Goal: Transaction & Acquisition: Purchase product/service

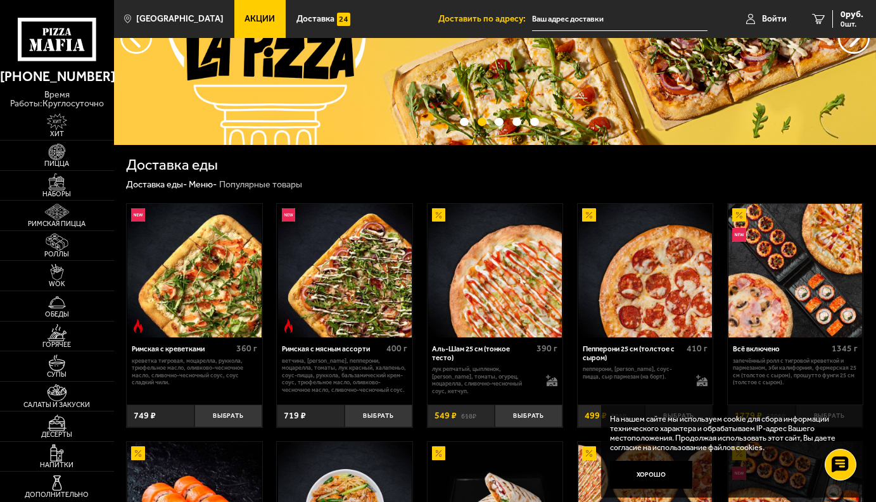
scroll to position [108, 0]
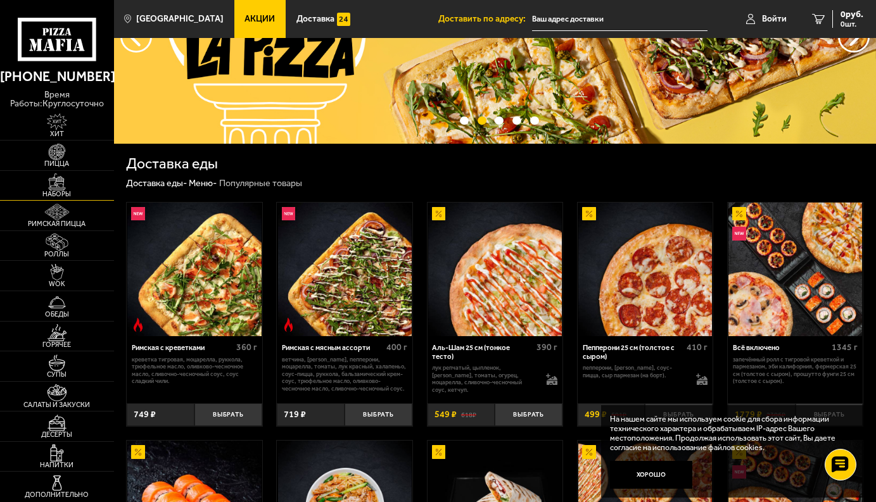
click at [50, 186] on img at bounding box center [56, 182] width 35 height 17
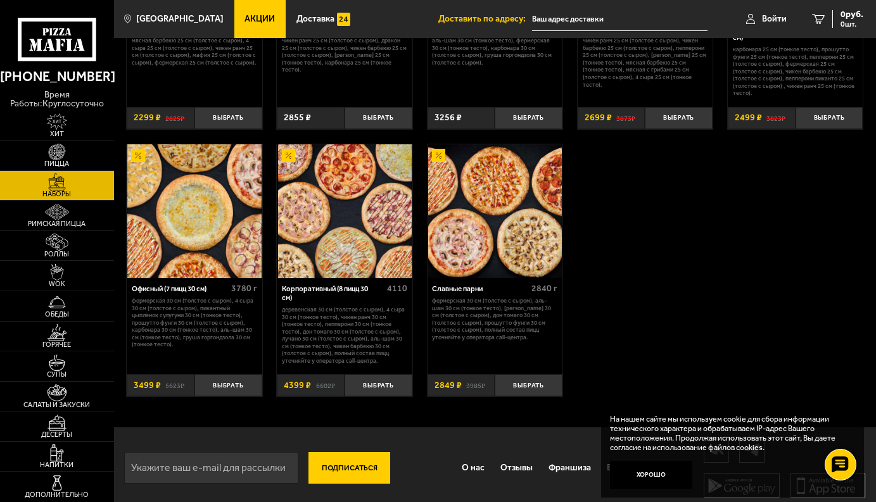
scroll to position [1392, 0]
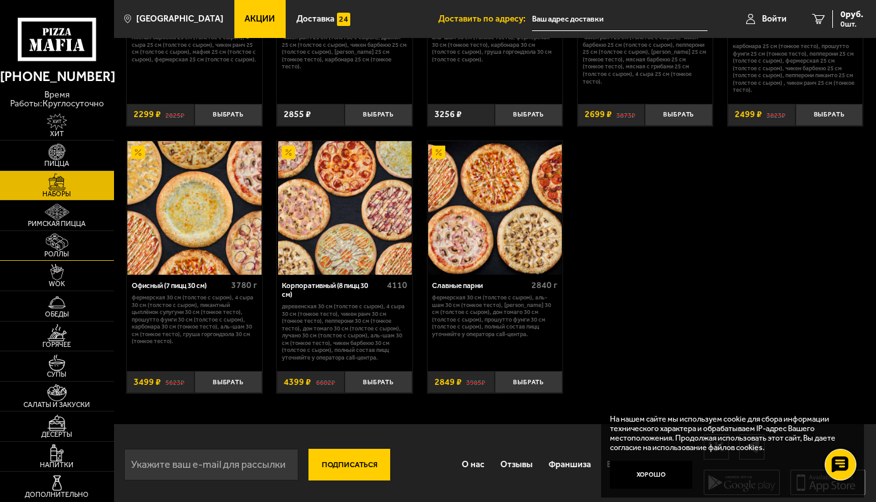
click at [70, 245] on img at bounding box center [56, 242] width 35 height 17
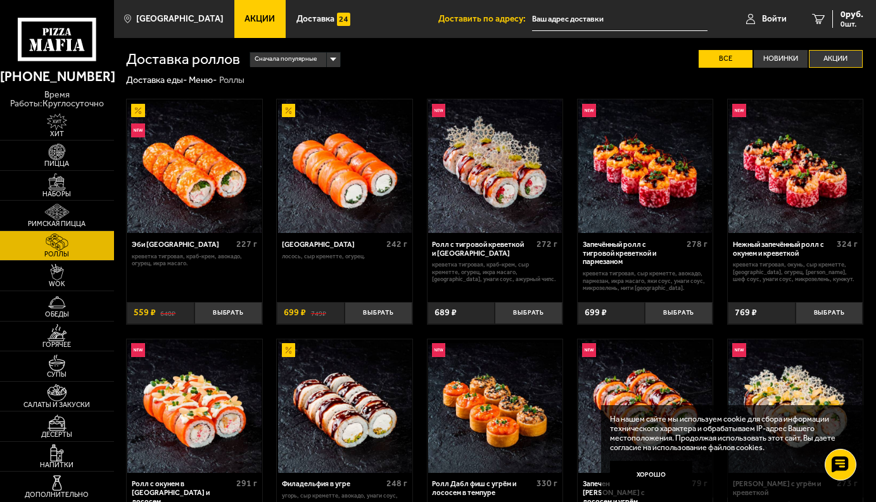
click at [836, 61] on label "Акции" at bounding box center [836, 59] width 54 height 18
click at [0, 0] on input "Акции" at bounding box center [0, 0] width 0 height 0
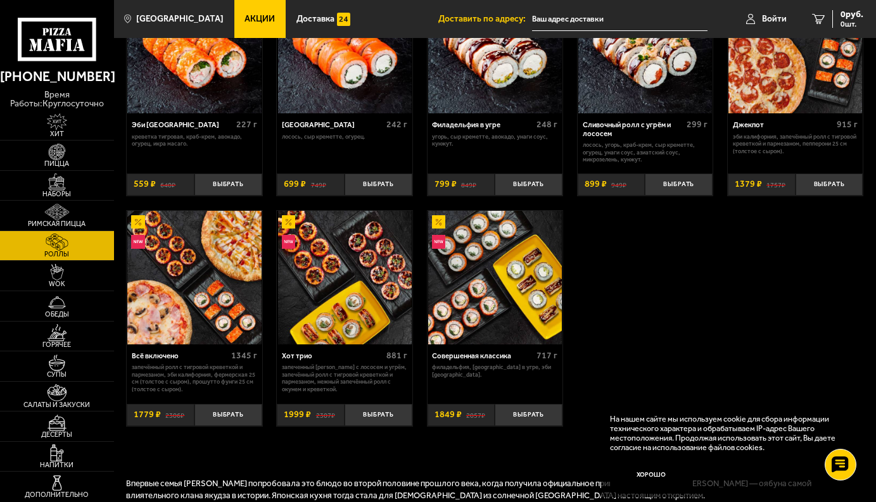
scroll to position [124, 0]
